Goal: Check status: Check status

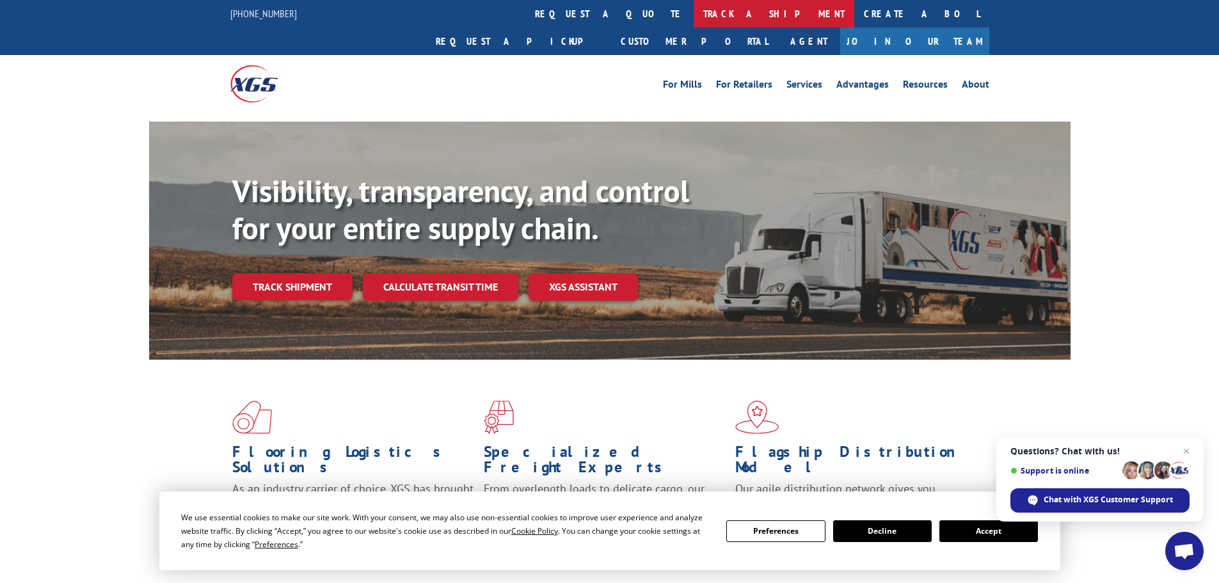
click at [694, 16] on link "track a shipment" at bounding box center [774, 14] width 161 height 28
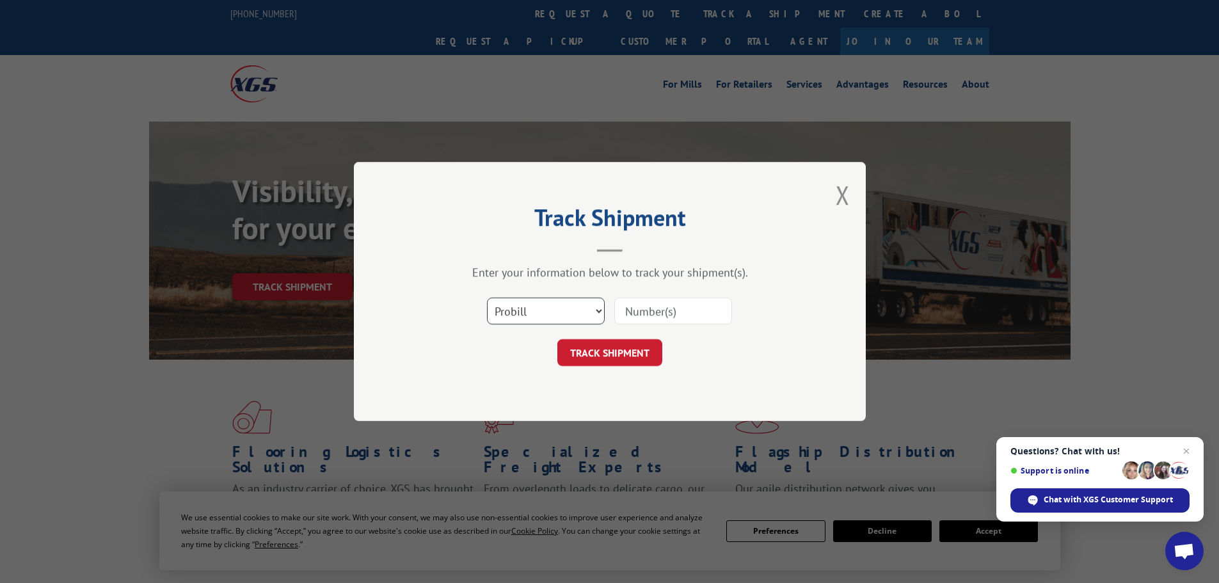
click at [557, 308] on select "Select category... Probill BOL PO" at bounding box center [546, 311] width 118 height 27
click at [487, 298] on select "Select category... Probill BOL PO" at bounding box center [546, 311] width 118 height 27
drag, startPoint x: 679, startPoint y: 297, endPoint x: 676, endPoint y: 309, distance: 12.6
click at [677, 306] on div at bounding box center [673, 310] width 118 height 29
click at [676, 310] on input at bounding box center [673, 311] width 118 height 27
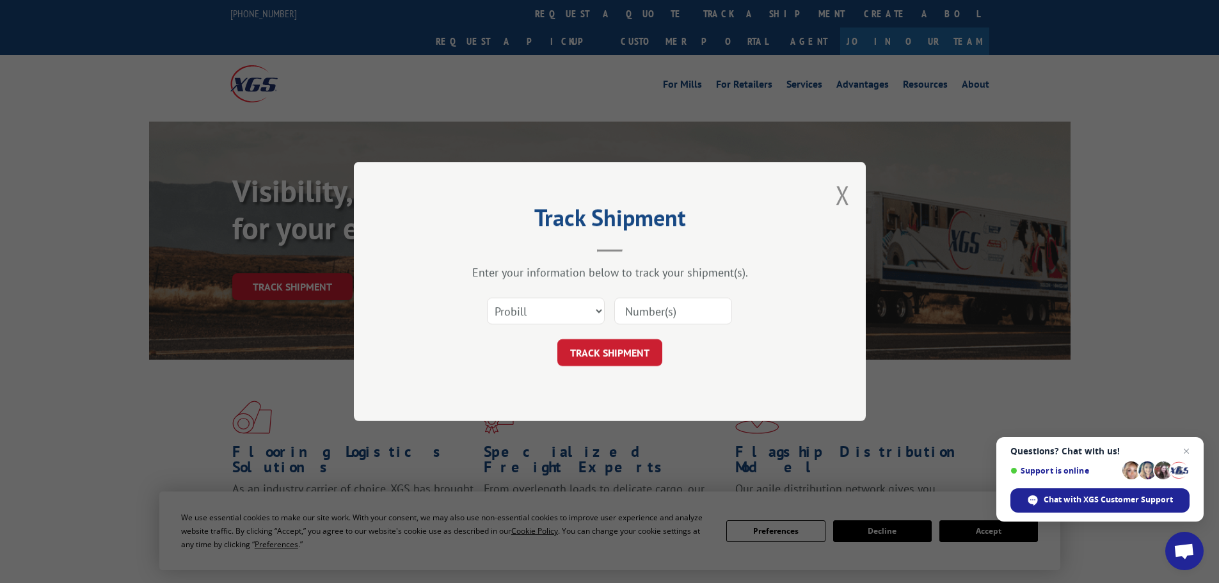
paste input "5513734"
type input "5513734"
click at [604, 355] on button "TRACK SHIPMENT" at bounding box center [609, 352] width 105 height 27
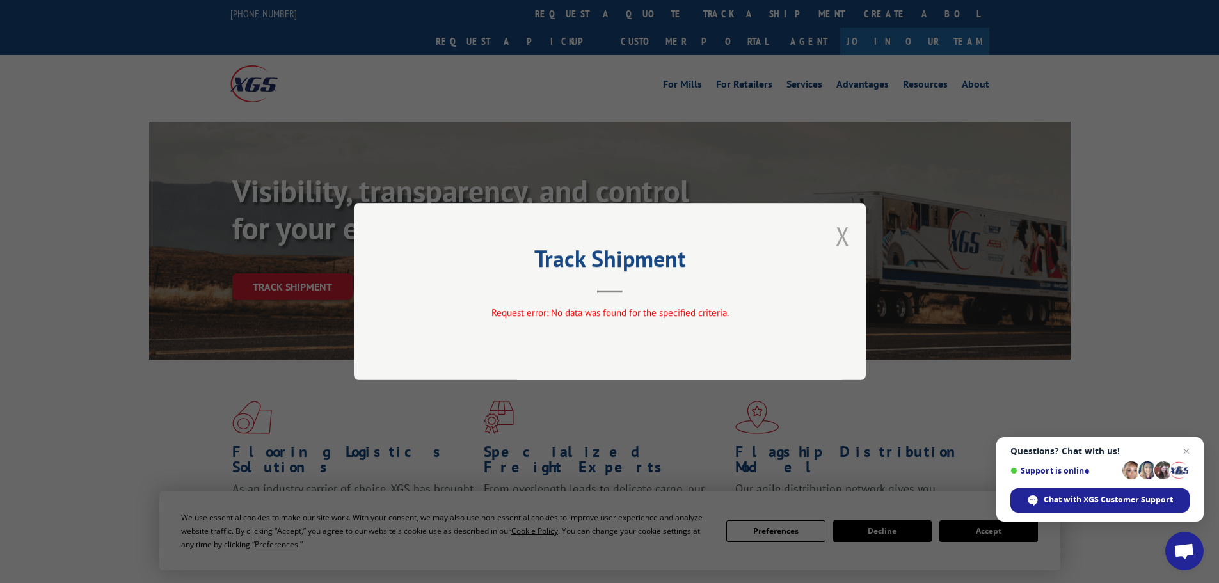
click at [843, 238] on button "Close modal" at bounding box center [843, 236] width 14 height 34
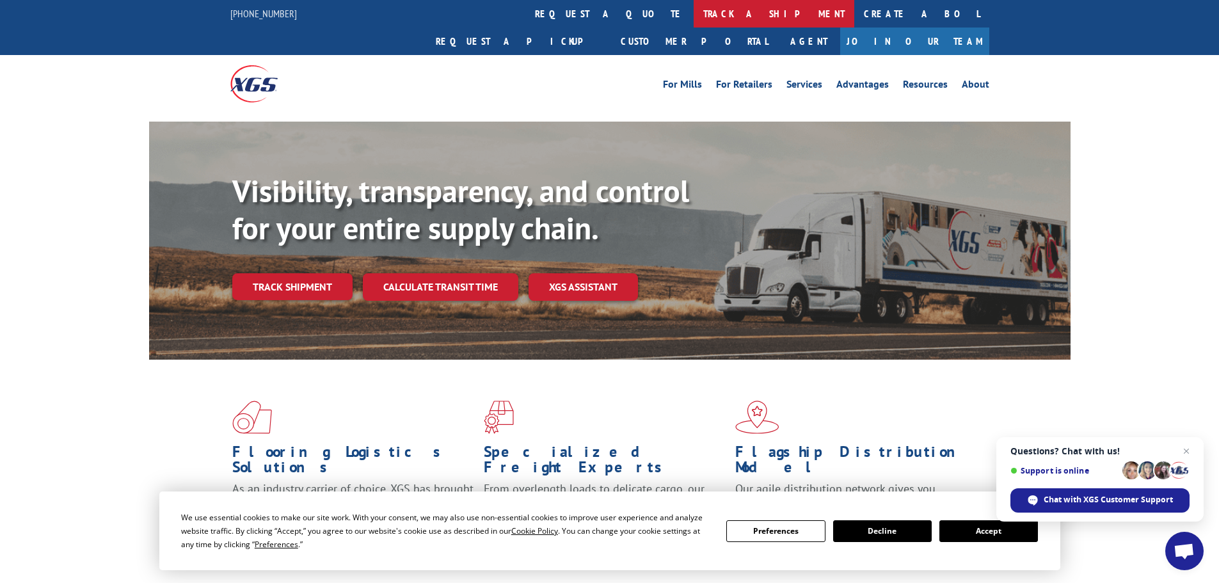
click at [694, 18] on link "track a shipment" at bounding box center [774, 14] width 161 height 28
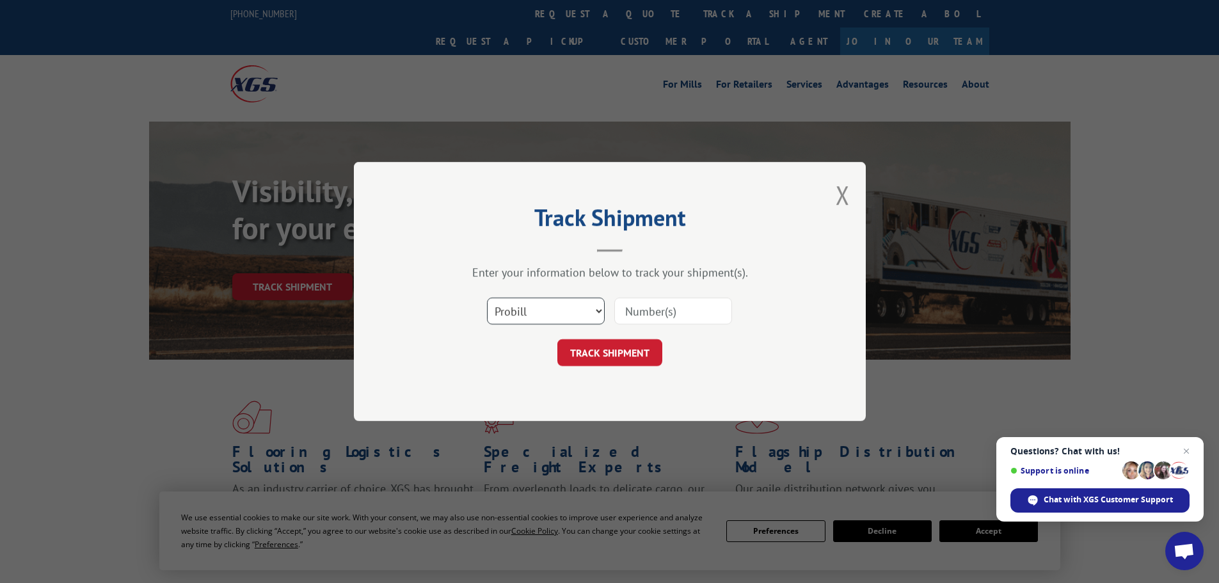
click at [534, 312] on select "Select category... Probill BOL PO" at bounding box center [546, 311] width 118 height 27
select select "bol"
click at [487, 298] on select "Select category... Probill BOL PO" at bounding box center [546, 311] width 118 height 27
click at [669, 306] on input at bounding box center [673, 311] width 118 height 27
paste input "5513734"
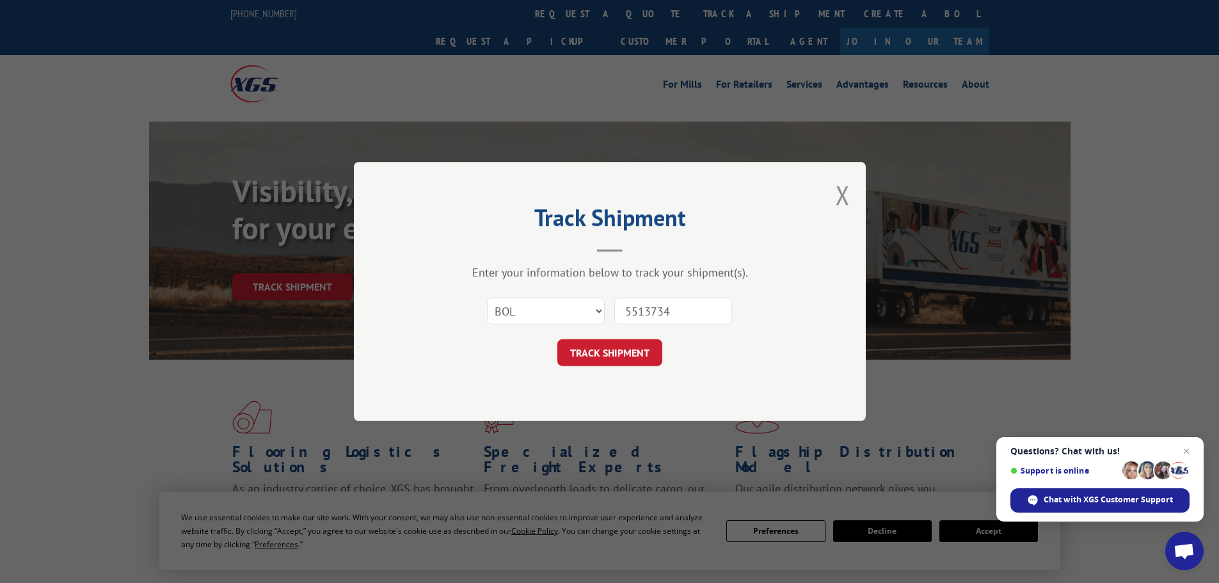
type input "5513734"
drag, startPoint x: 645, startPoint y: 338, endPoint x: 643, endPoint y: 348, distance: 9.8
click at [644, 341] on form "Select category... Probill BOL PO 5513734 TRACK SHIPMENT" at bounding box center [610, 328] width 384 height 76
click at [643, 349] on button "TRACK SHIPMENT" at bounding box center [609, 352] width 105 height 27
